Goal: Transaction & Acquisition: Purchase product/service

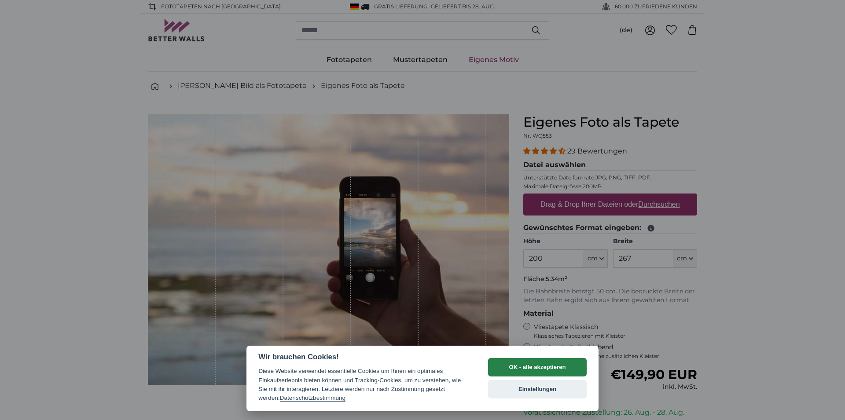
click at [523, 365] on button "OK - alle akzeptieren" at bounding box center [537, 367] width 99 height 18
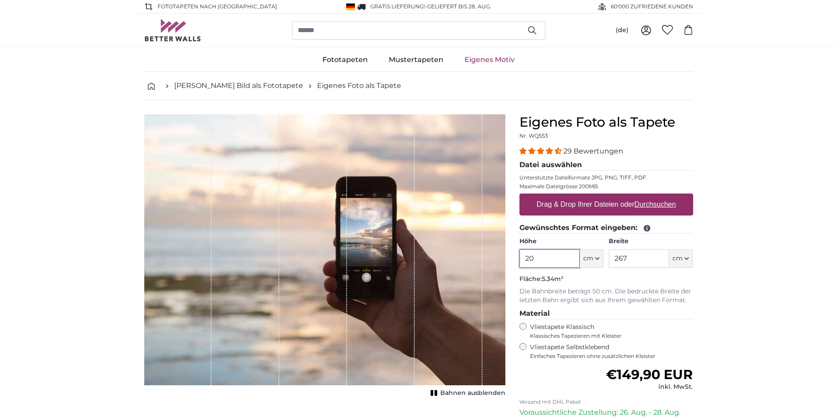
type input "2"
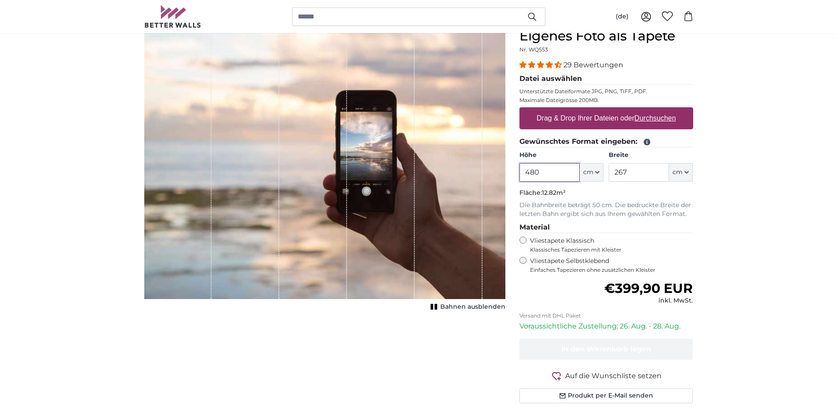
scroll to position [90, 0]
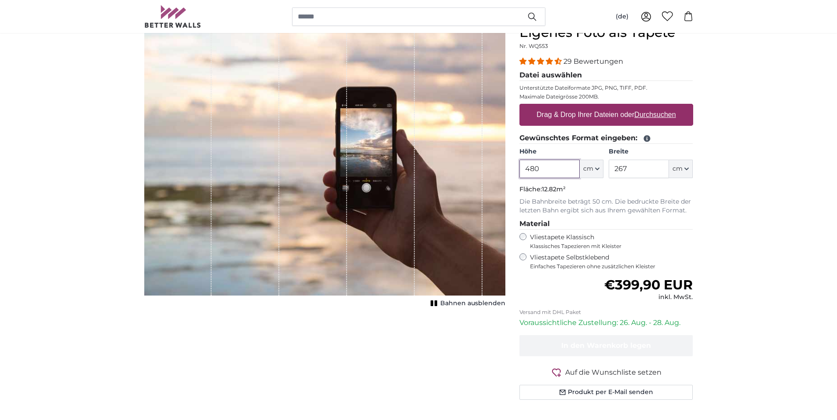
type input "480"
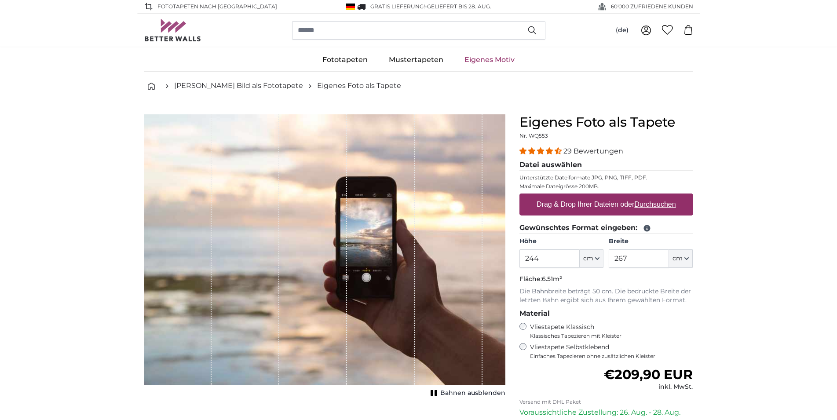
type input "244"
drag, startPoint x: 644, startPoint y: 257, endPoint x: 582, endPoint y: 252, distance: 61.8
click at [609, 252] on input "267" at bounding box center [639, 258] width 60 height 18
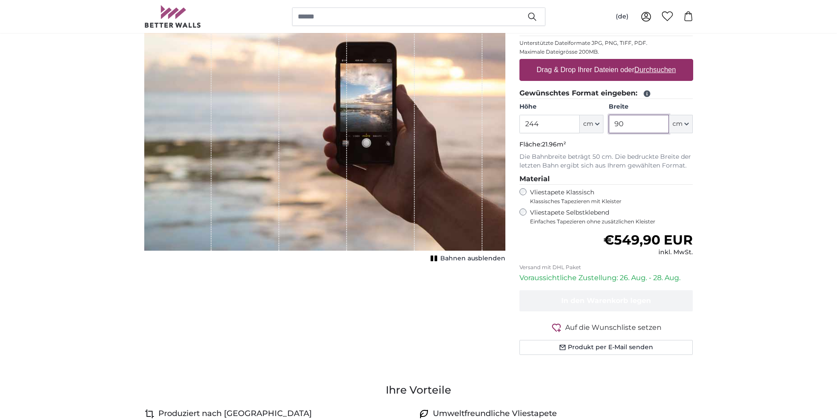
type input "9"
type input "850"
click at [629, 168] on p "Die Bahnbreite beträgt 50 cm. Die bedruckte Breite der letzten Bahn ergibt sich…" at bounding box center [607, 162] width 174 height 18
click at [635, 126] on input "850" at bounding box center [639, 124] width 60 height 18
